Goal: Information Seeking & Learning: Learn about a topic

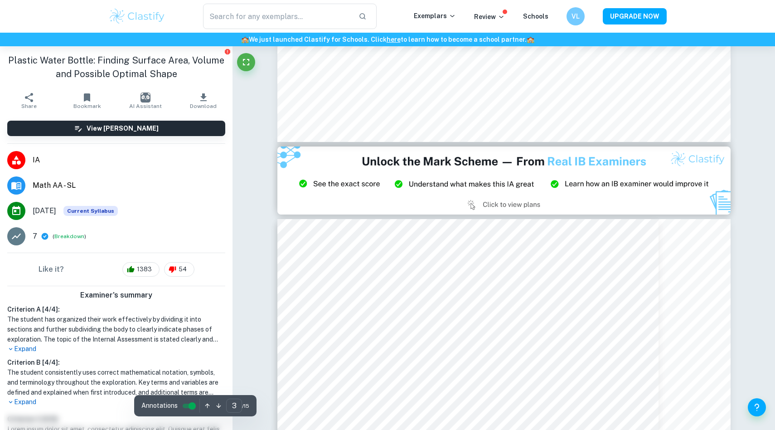
scroll to position [1246, 0]
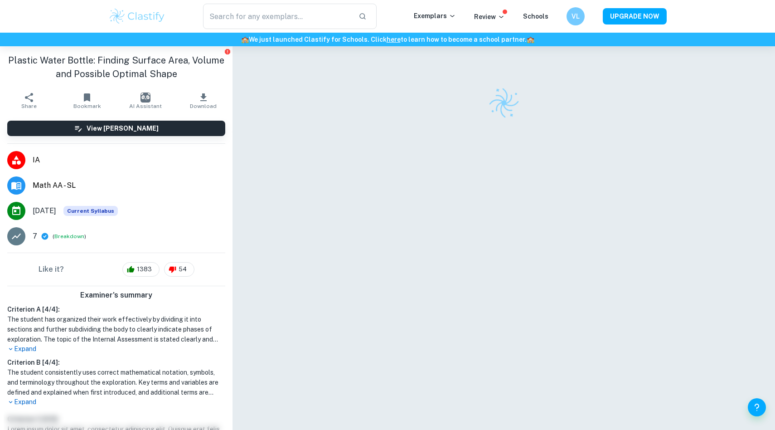
scroll to position [46, 0]
